Goal: Navigation & Orientation: Find specific page/section

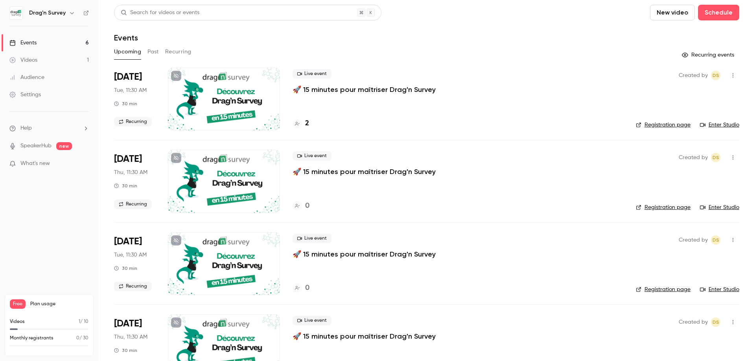
click at [305, 124] on div "2" at bounding box center [301, 123] width 17 height 11
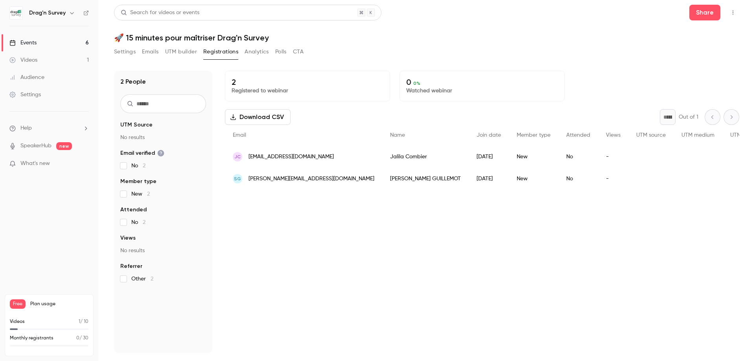
click at [29, 45] on div "Events" at bounding box center [22, 43] width 27 height 8
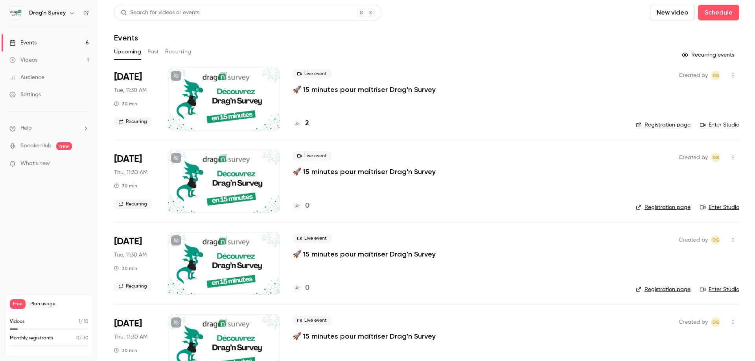
click at [723, 123] on link "Enter Studio" at bounding box center [719, 125] width 39 height 8
